Goal: Transaction & Acquisition: Purchase product/service

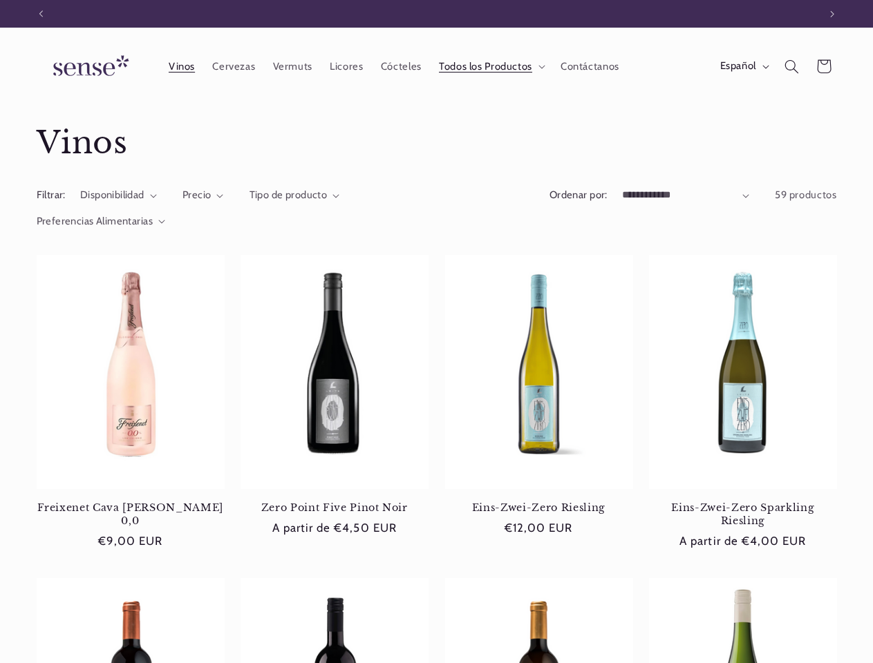
click at [41, 14] on icon "Anuncio anterior" at bounding box center [41, 13] width 4 height 7
click at [832, 14] on icon "Anuncio siguiente" at bounding box center [832, 13] width 4 height 7
click at [489, 66] on span "Todos los Productos" at bounding box center [485, 66] width 93 height 13
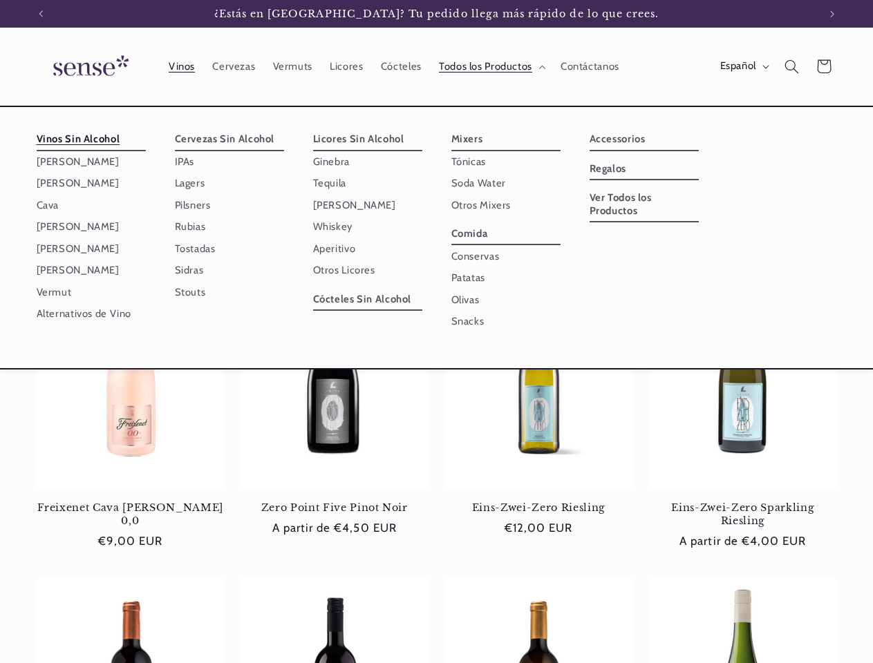
click at [743, 66] on span "Español" at bounding box center [738, 66] width 36 height 15
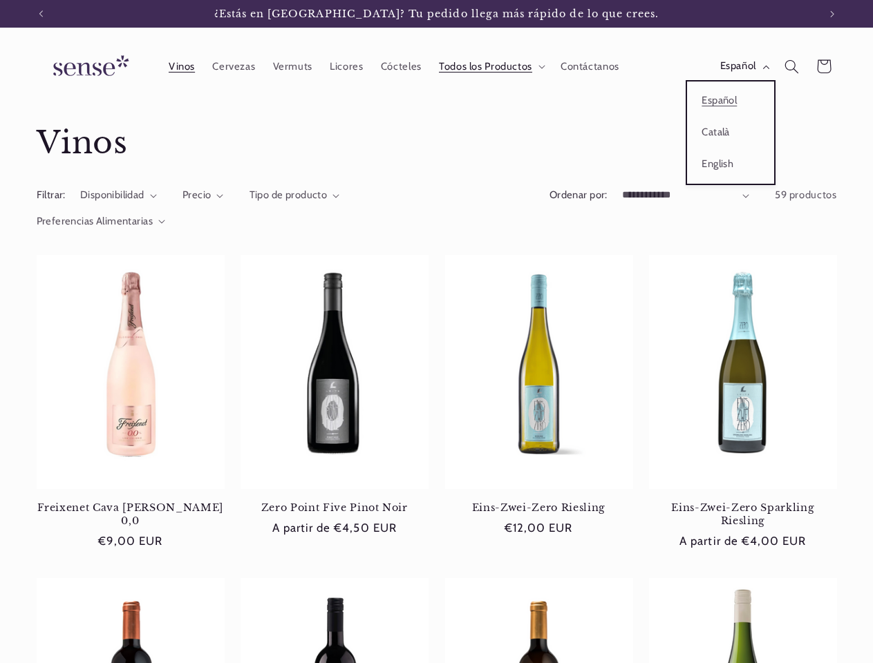
click at [791, 66] on icon "Búsqueda" at bounding box center [791, 66] width 15 height 15
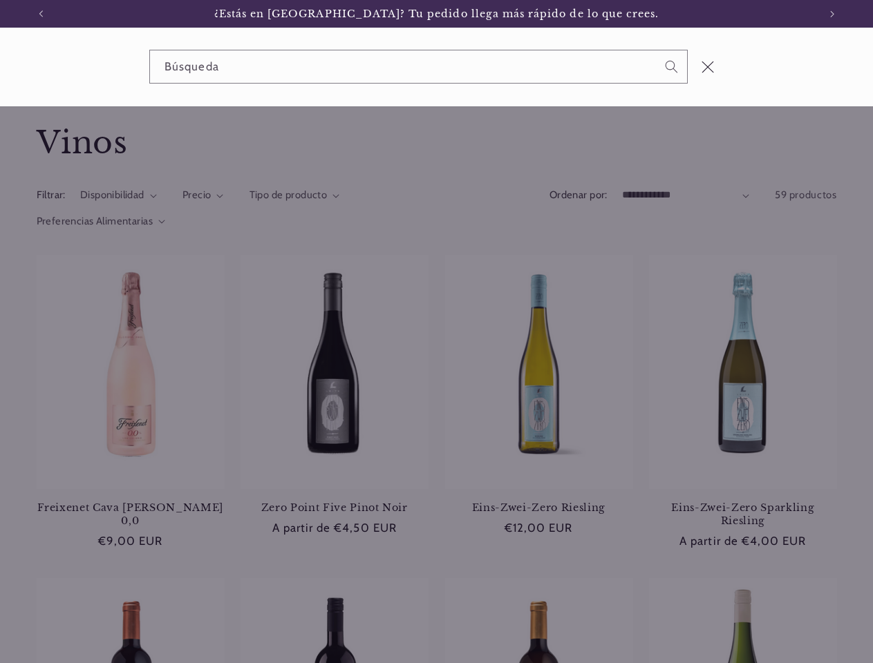
click at [793, 83] on div "Búsqueda" at bounding box center [436, 67] width 873 height 79
click at [0, 67] on div "Búsqueda" at bounding box center [0, 67] width 0 height 0
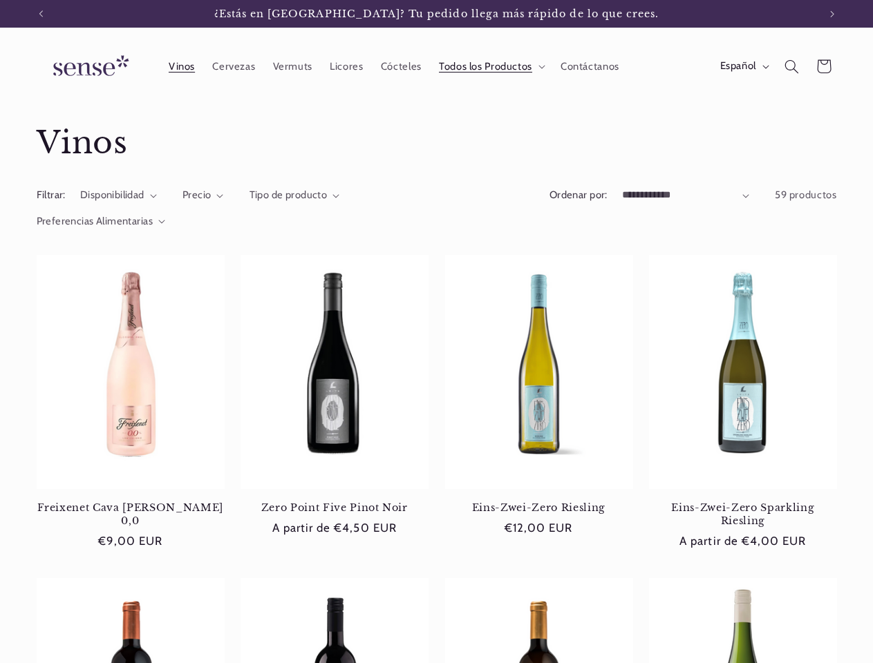
click at [203, 196] on span "Precio" at bounding box center [196, 195] width 29 height 12
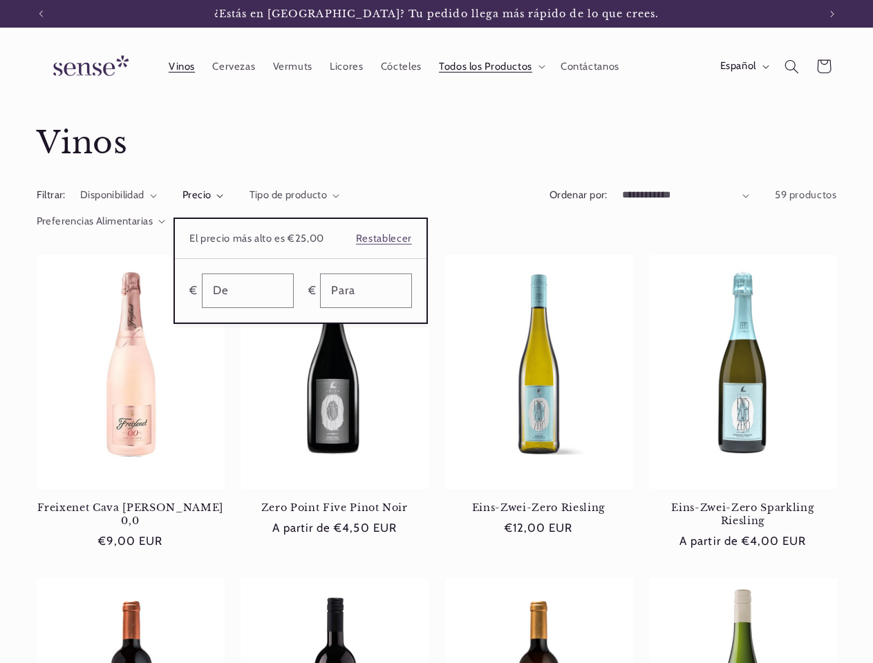
click at [224, 196] on summary "Precio" at bounding box center [202, 195] width 41 height 15
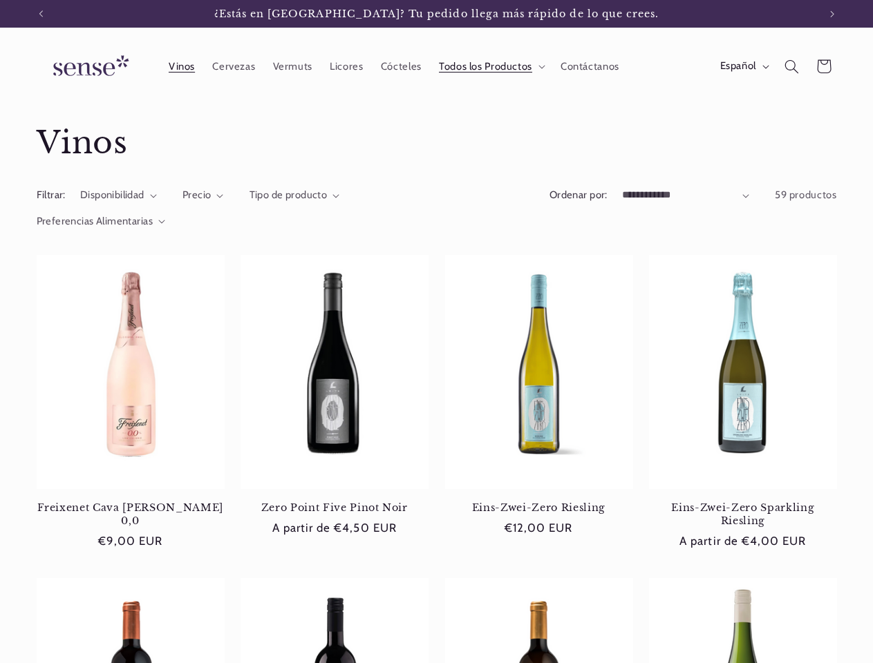
click at [101, 222] on span "Preferencias Alimentarias" at bounding box center [95, 221] width 117 height 12
